Goal: Information Seeking & Learning: Learn about a topic

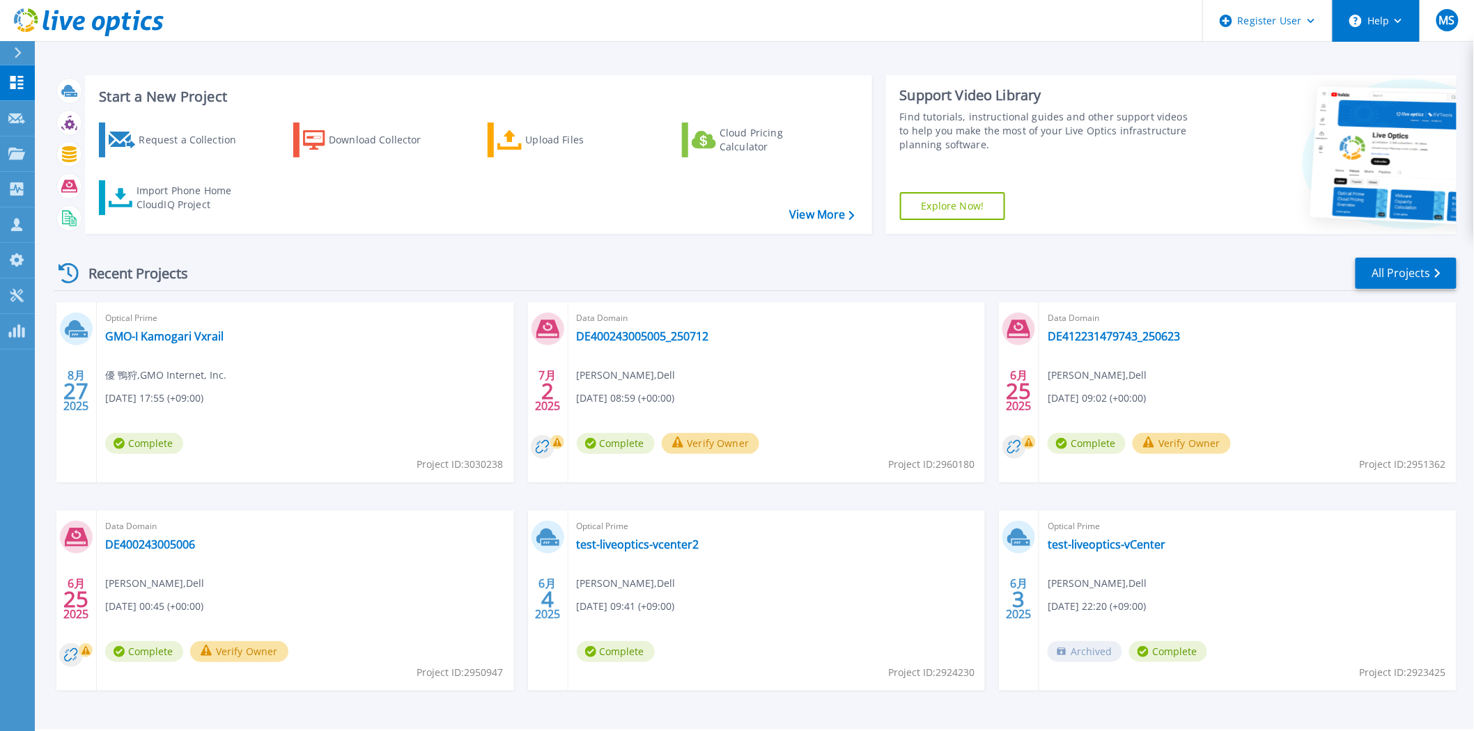
click at [1387, 8] on button "Help" at bounding box center [1376, 21] width 87 height 42
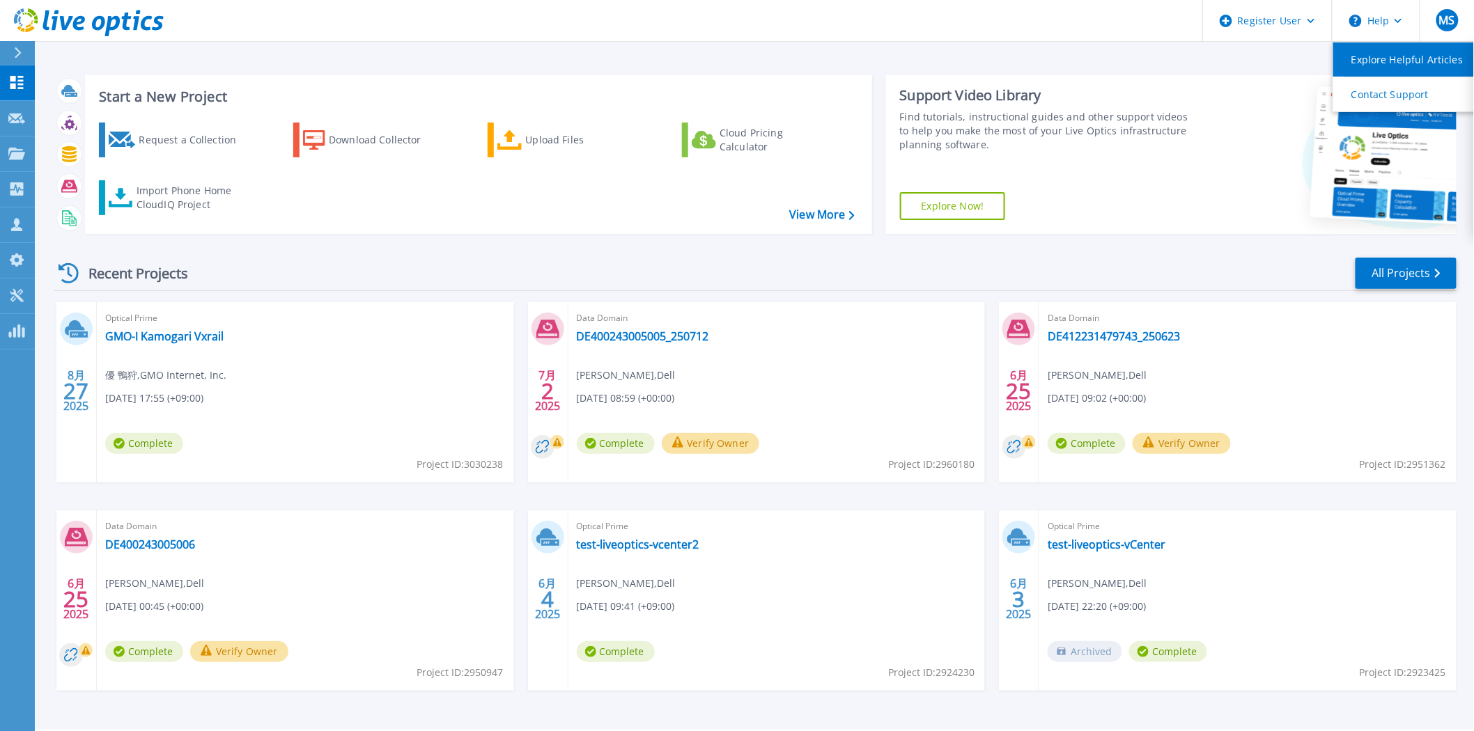
click at [1394, 61] on link "Explore Helpful Articles" at bounding box center [1410, 59] width 155 height 34
click at [1367, 20] on button "Help" at bounding box center [1376, 21] width 87 height 42
click at [33, 54] on div at bounding box center [24, 53] width 22 height 24
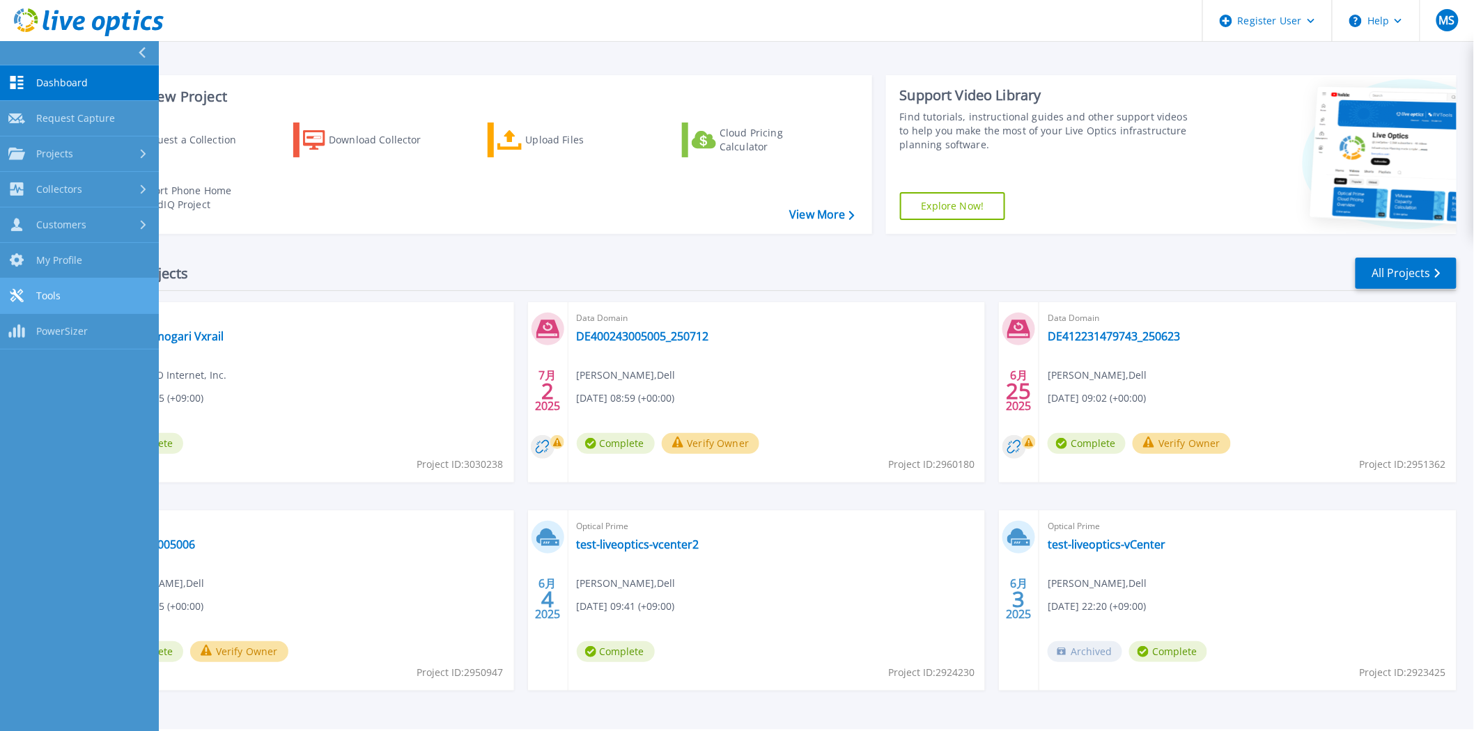
click at [82, 311] on link "Tools Tools" at bounding box center [79, 297] width 159 height 36
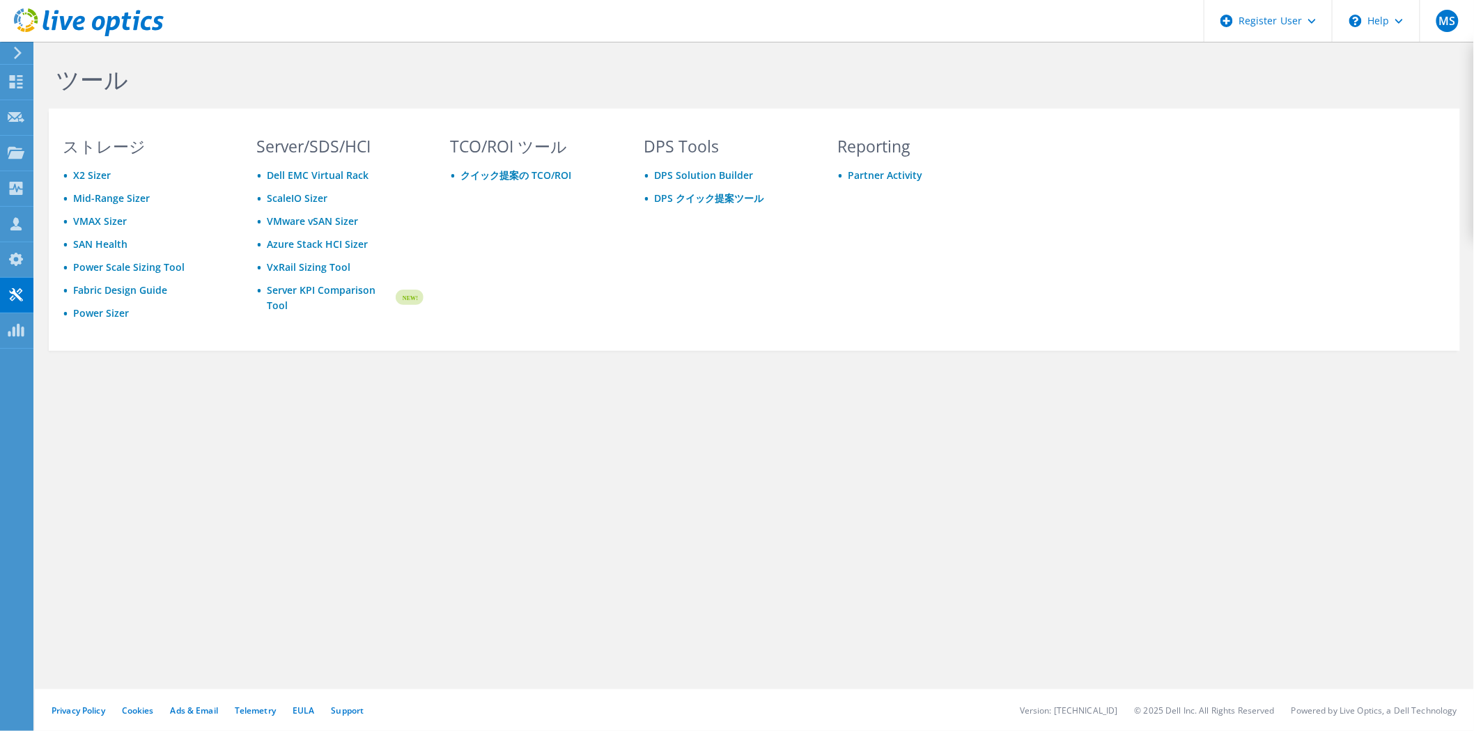
click at [18, 54] on use at bounding box center [18, 53] width 8 height 13
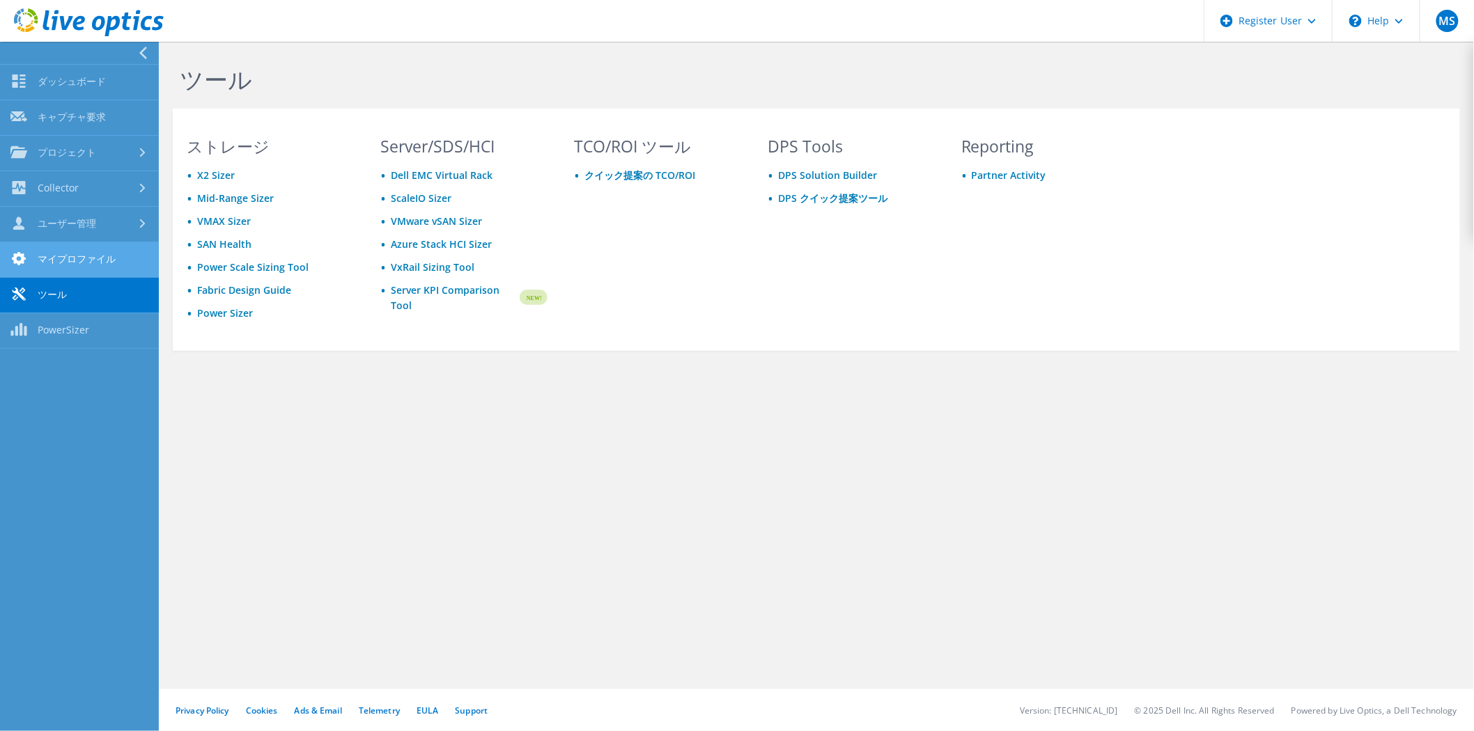
click at [94, 262] on link "マイプロファイル" at bounding box center [79, 260] width 159 height 36
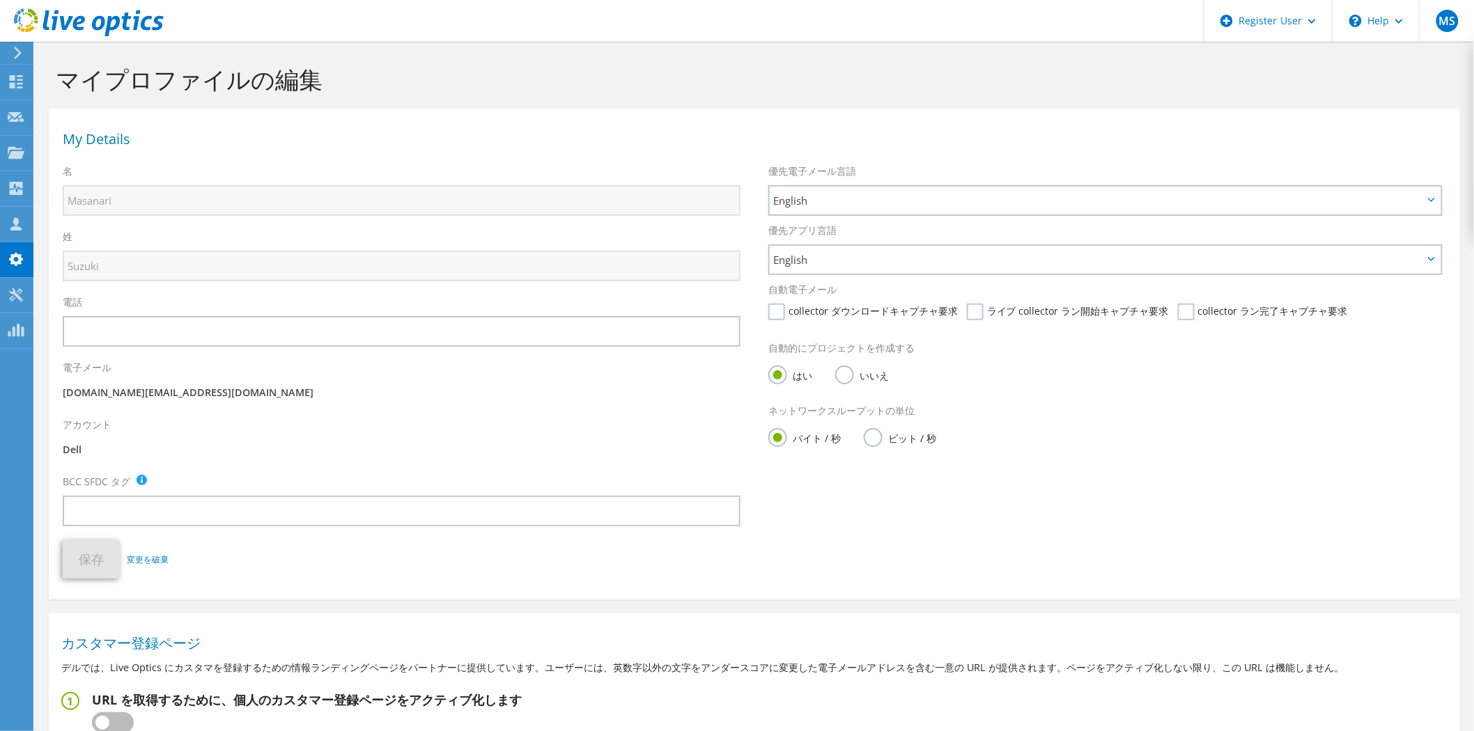
click at [22, 47] on icon at bounding box center [18, 53] width 10 height 13
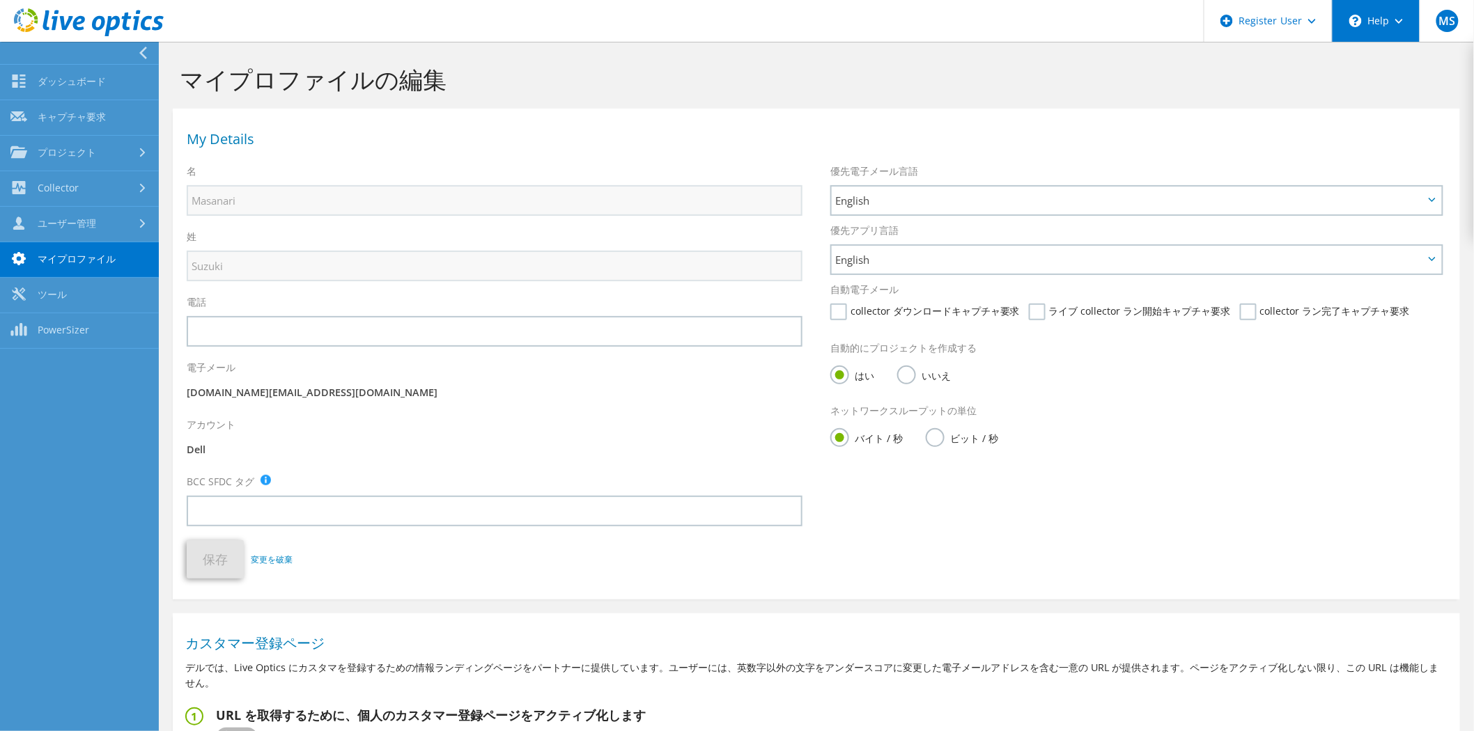
click at [1404, 17] on div "\n Help" at bounding box center [1376, 21] width 88 height 42
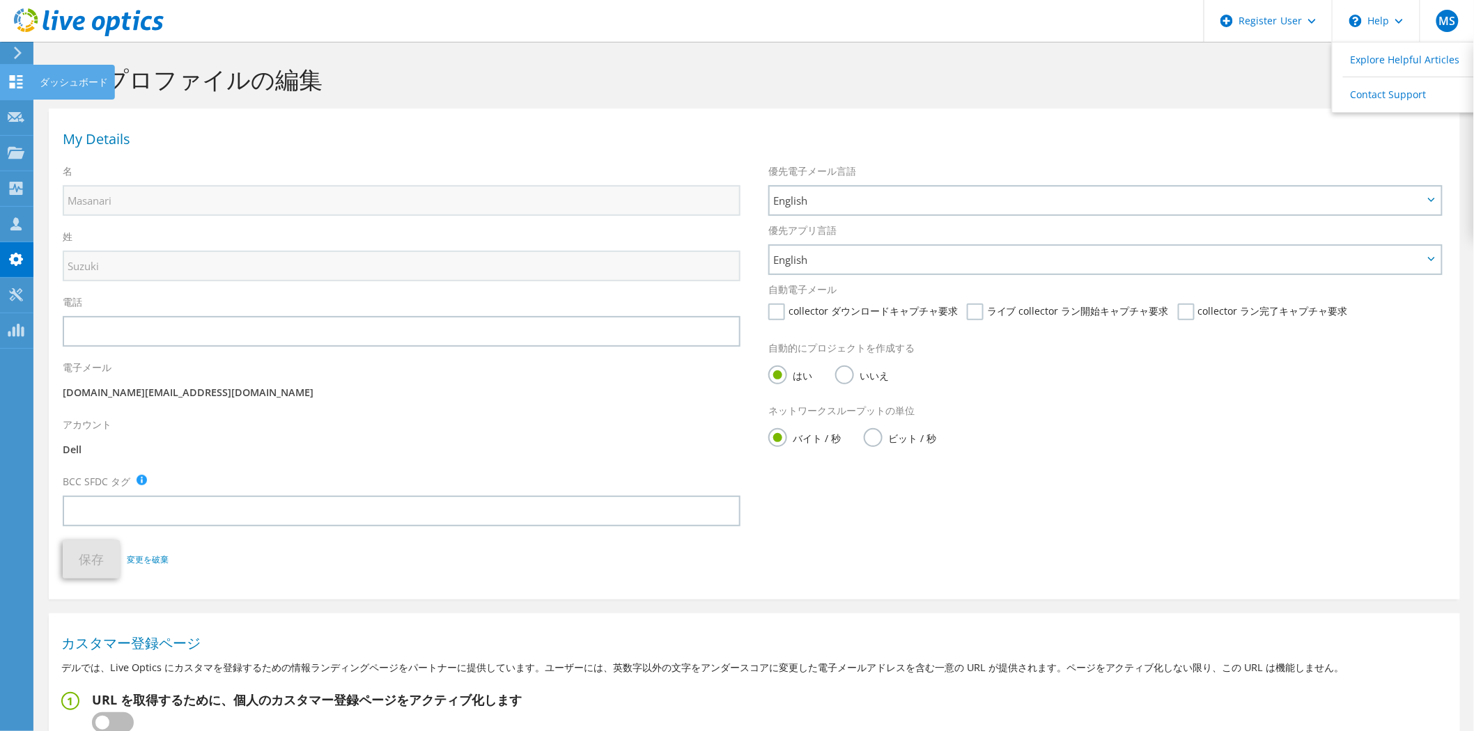
click at [11, 78] on use at bounding box center [16, 81] width 13 height 13
click at [45, 82] on div "ダッシュボード" at bounding box center [74, 82] width 82 height 35
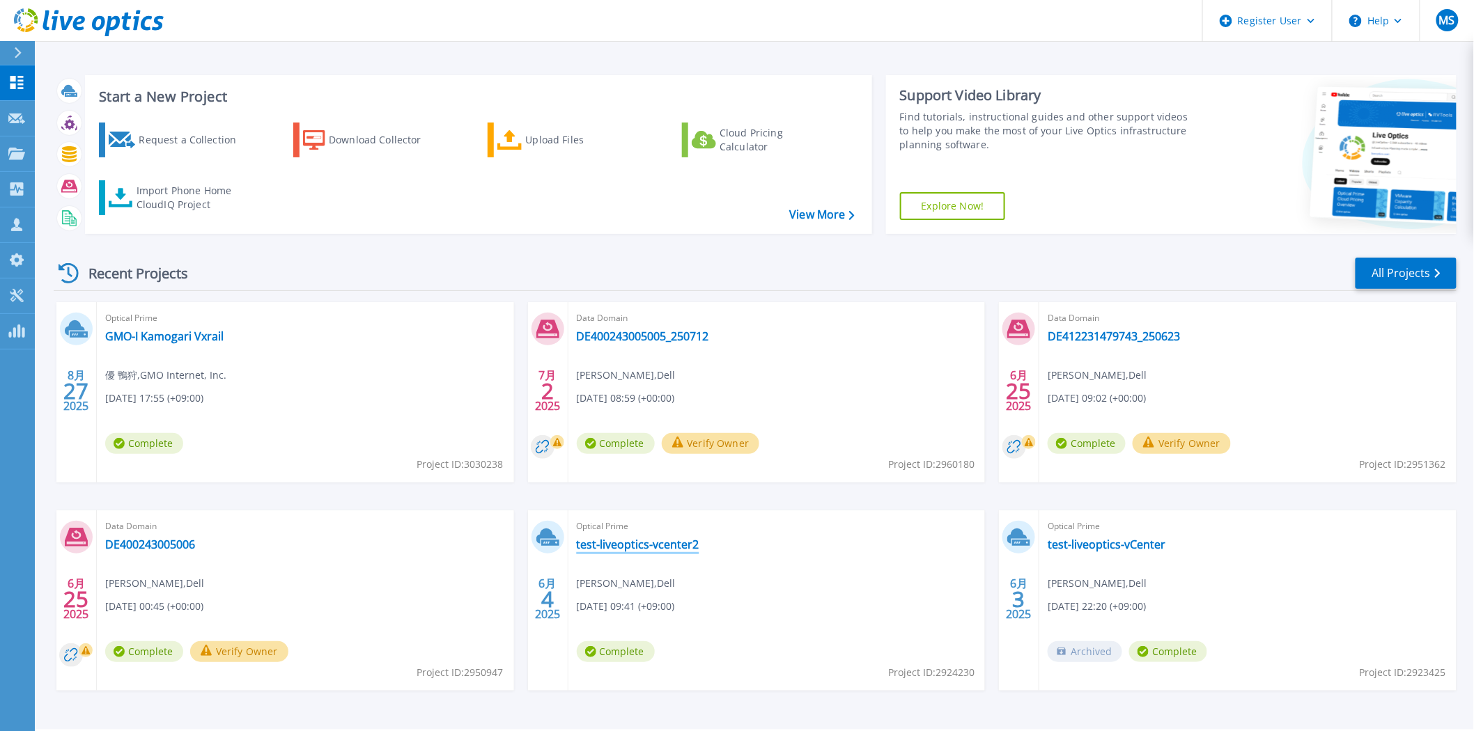
click at [615, 540] on link "test-liveoptics-vcenter2" at bounding box center [638, 545] width 123 height 14
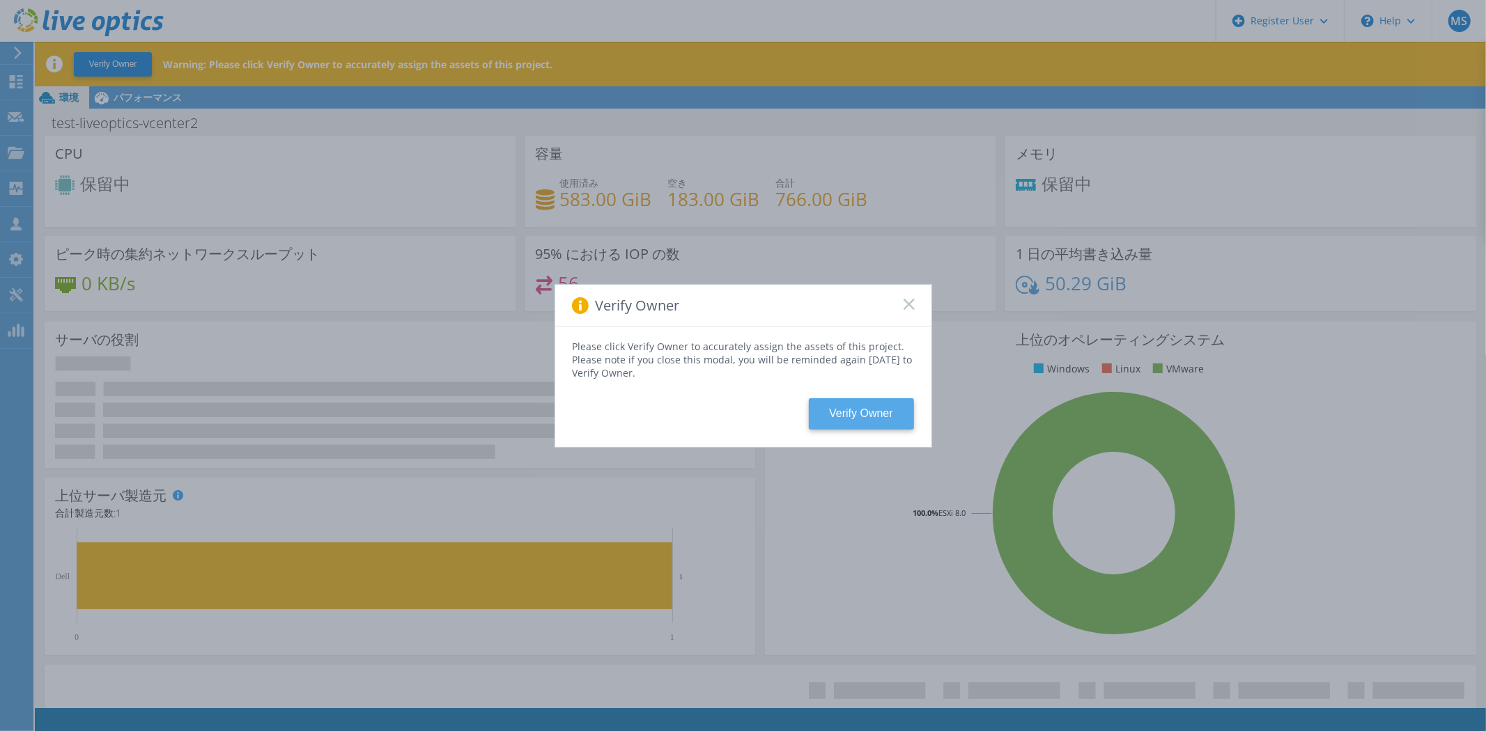
click at [886, 413] on button "Verify Owner" at bounding box center [861, 413] width 105 height 31
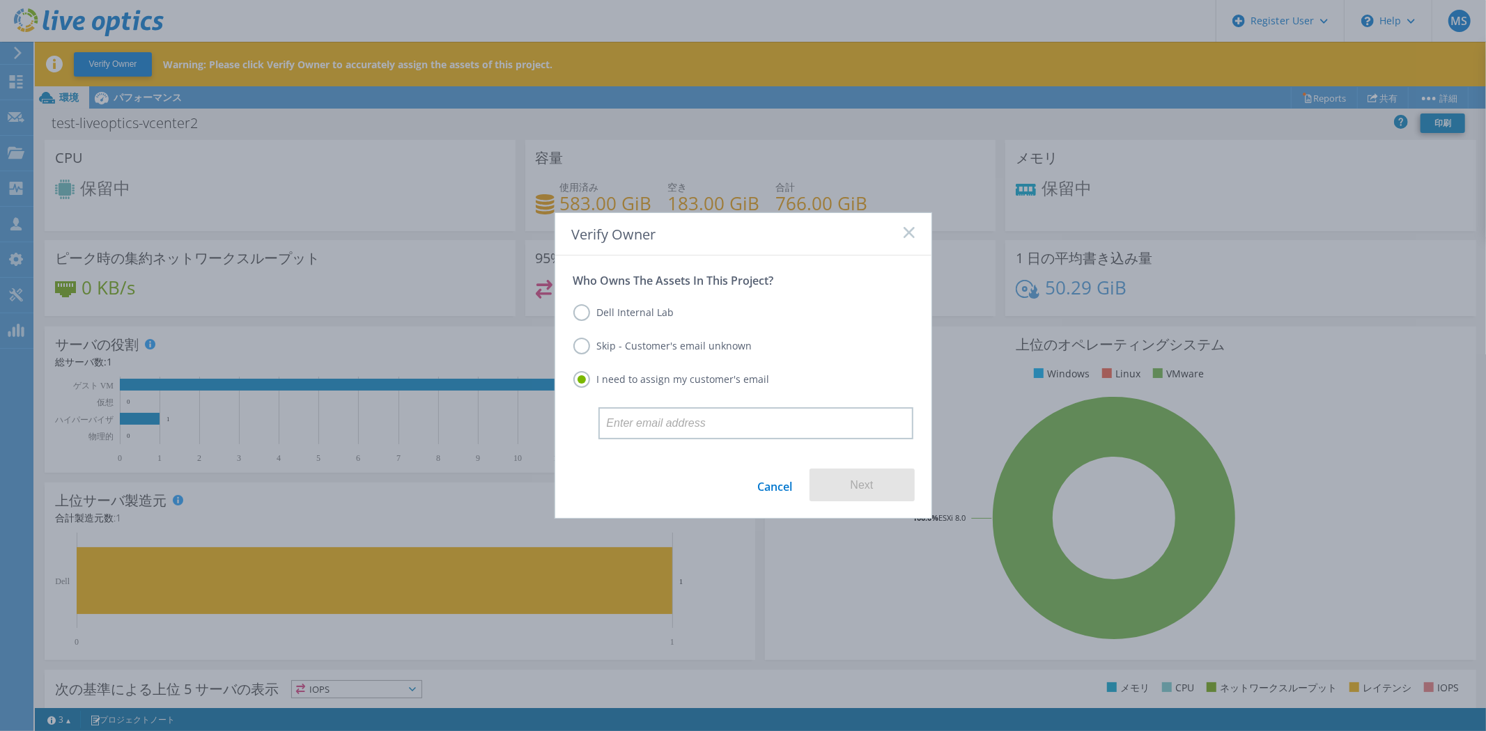
click at [904, 228] on rect at bounding box center [909, 232] width 12 height 12
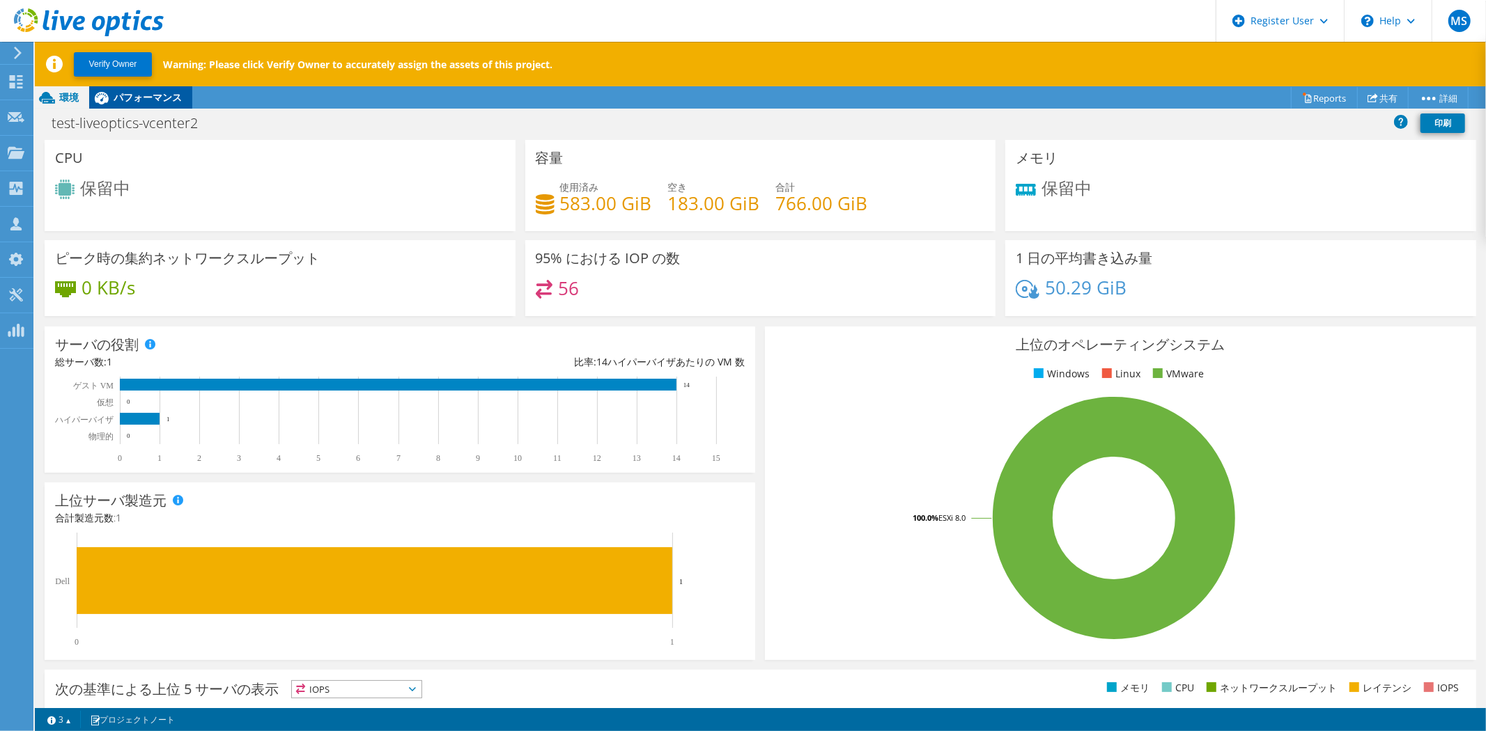
click at [141, 95] on span "パフォーマンス" at bounding box center [148, 97] width 68 height 13
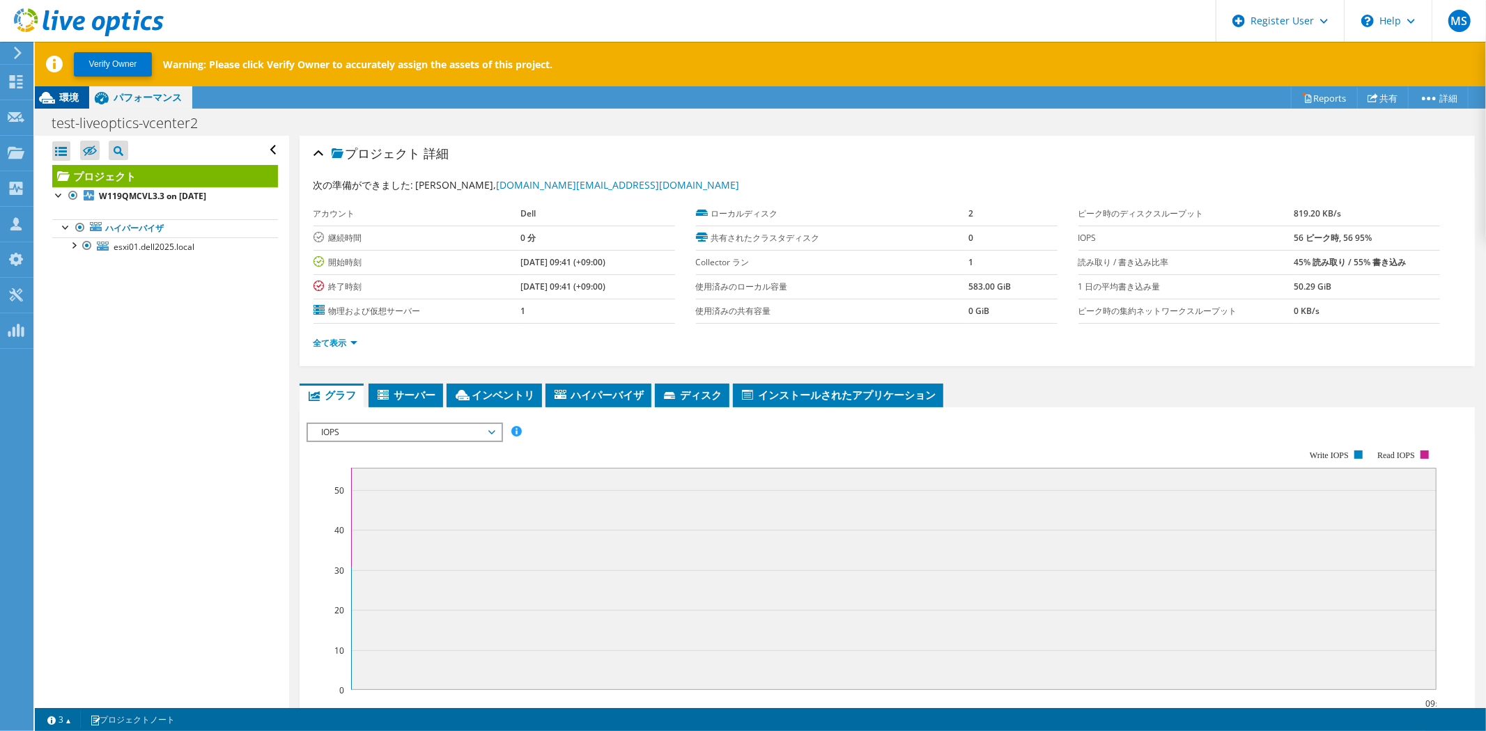
click at [68, 92] on span "環境" at bounding box center [69, 97] width 20 height 13
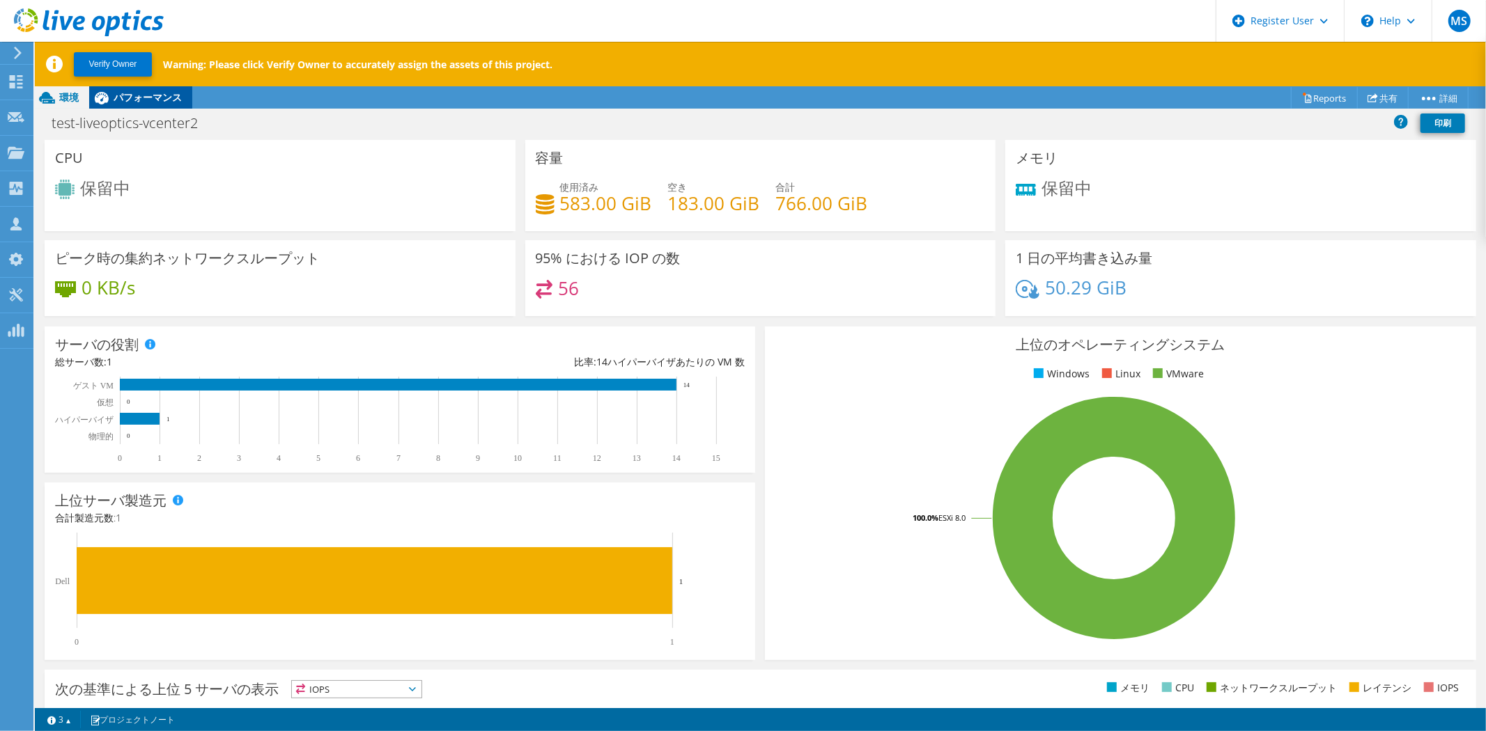
click at [163, 98] on span "パフォーマンス" at bounding box center [148, 97] width 68 height 13
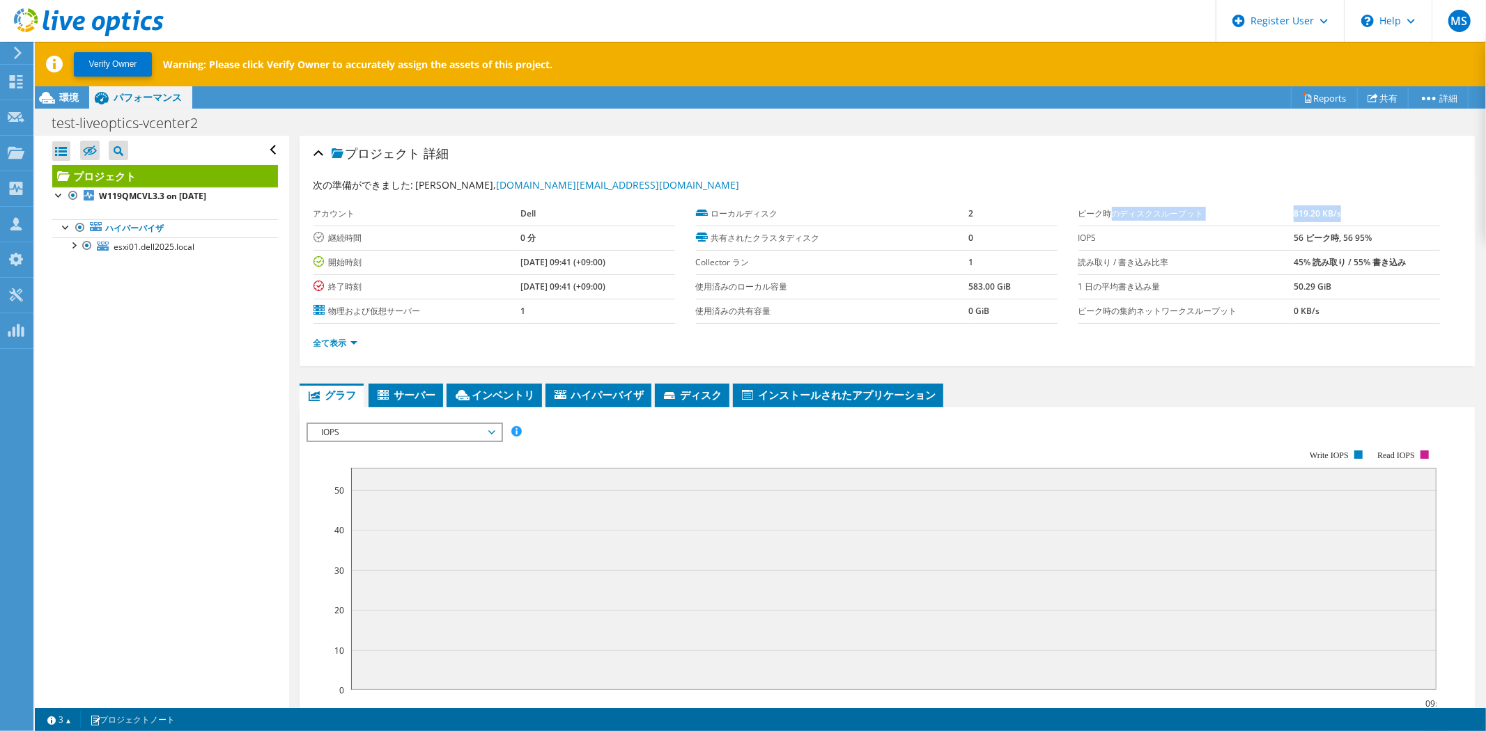
drag, startPoint x: 1099, startPoint y: 216, endPoint x: 1340, endPoint y: 209, distance: 241.1
click at [1341, 209] on tr "ピーク時のディスクスループット 819.20 KB/s" at bounding box center [1259, 214] width 362 height 24
click at [1310, 238] on b "56 ピーク時, 56 95%" at bounding box center [1333, 238] width 78 height 12
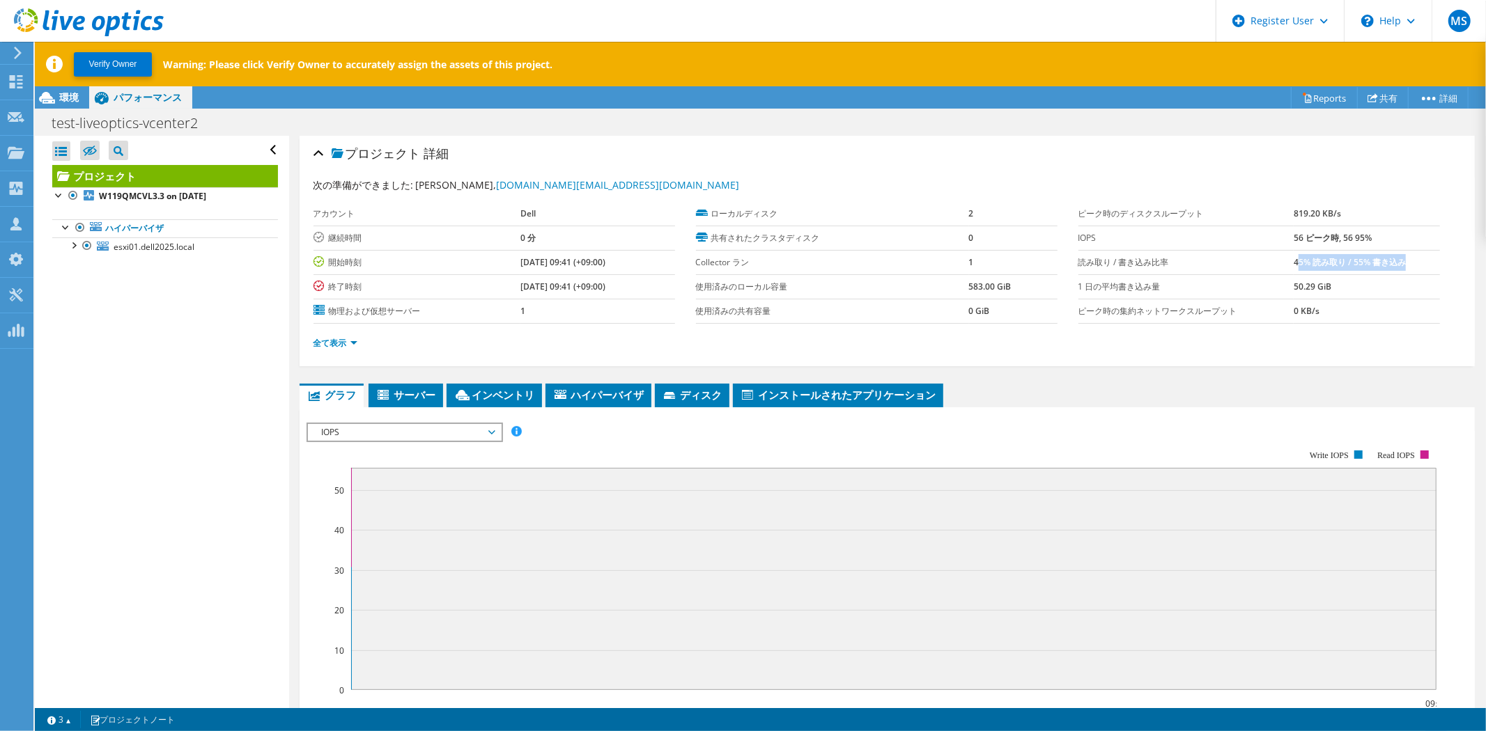
drag, startPoint x: 1287, startPoint y: 261, endPoint x: 1396, endPoint y: 255, distance: 108.9
click at [1396, 255] on td "45% 読み取り / 55% 書き込み" at bounding box center [1367, 262] width 146 height 24
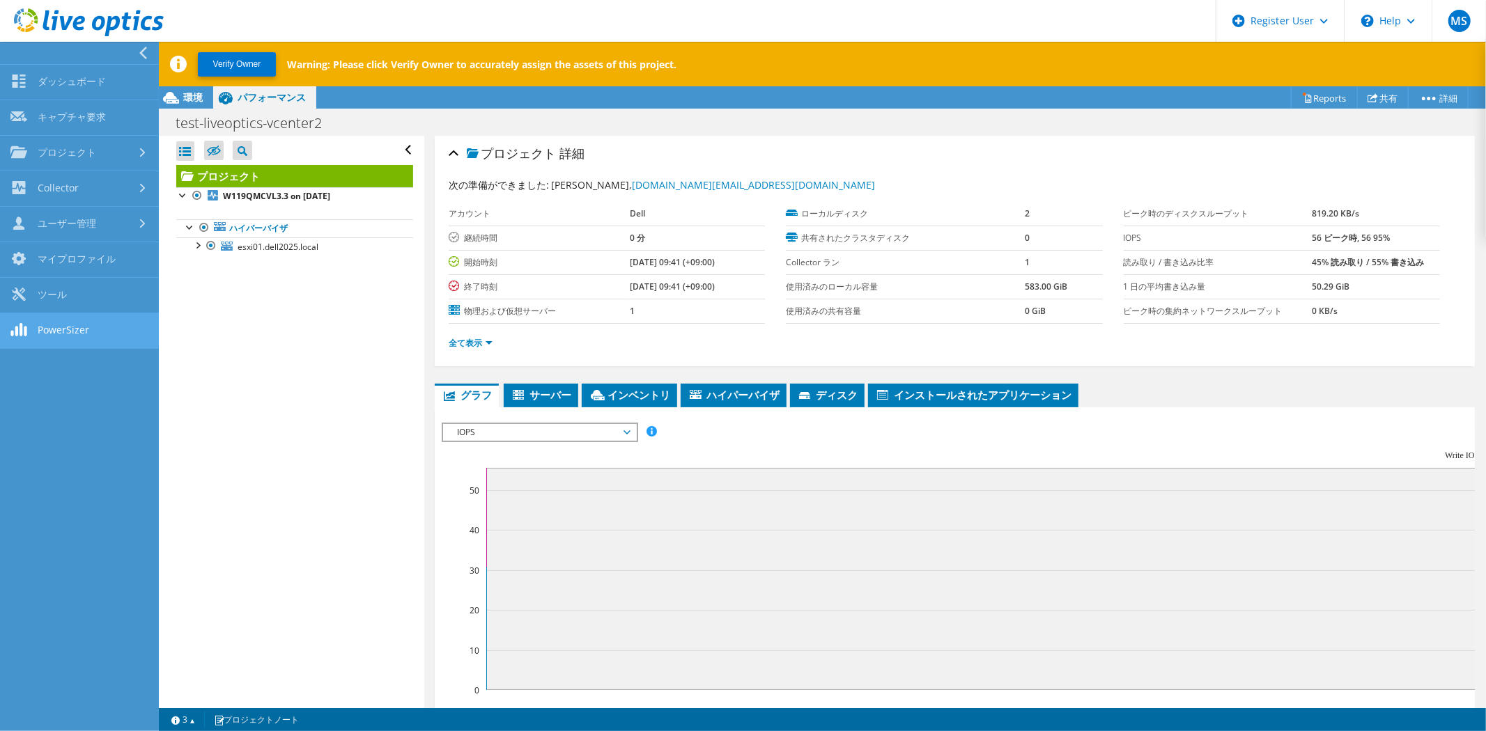
click at [110, 327] on link "PowerSizer" at bounding box center [79, 331] width 159 height 36
click at [1395, 19] on div "\n Help" at bounding box center [1388, 21] width 88 height 42
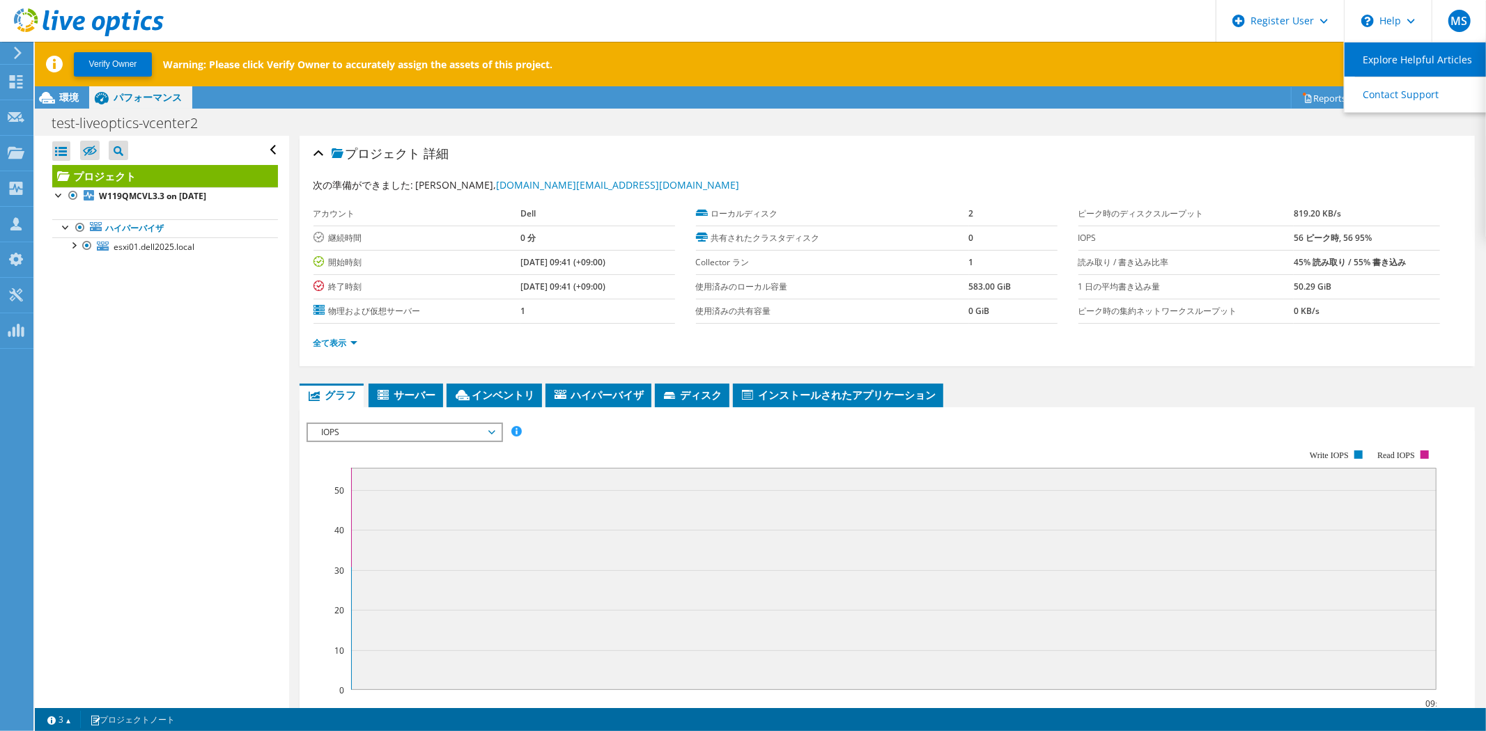
click at [1410, 65] on link "Explore Helpful Articles" at bounding box center [1421, 59] width 155 height 34
